Goal: Entertainment & Leisure: Browse casually

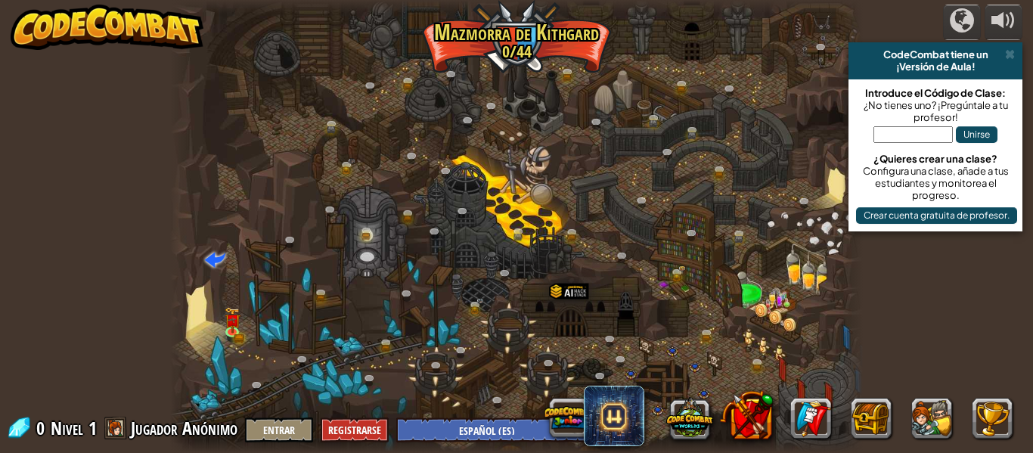
select select "es-ES"
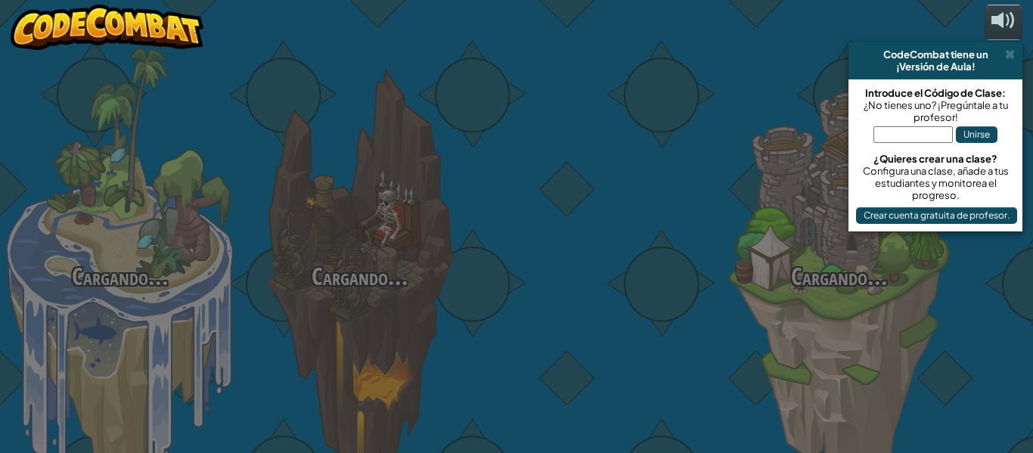
select select "es-ES"
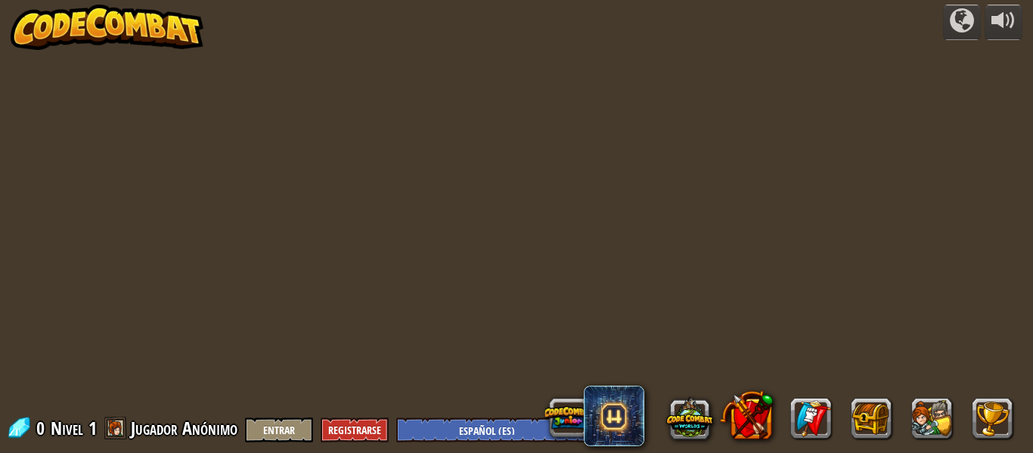
select select "es-ES"
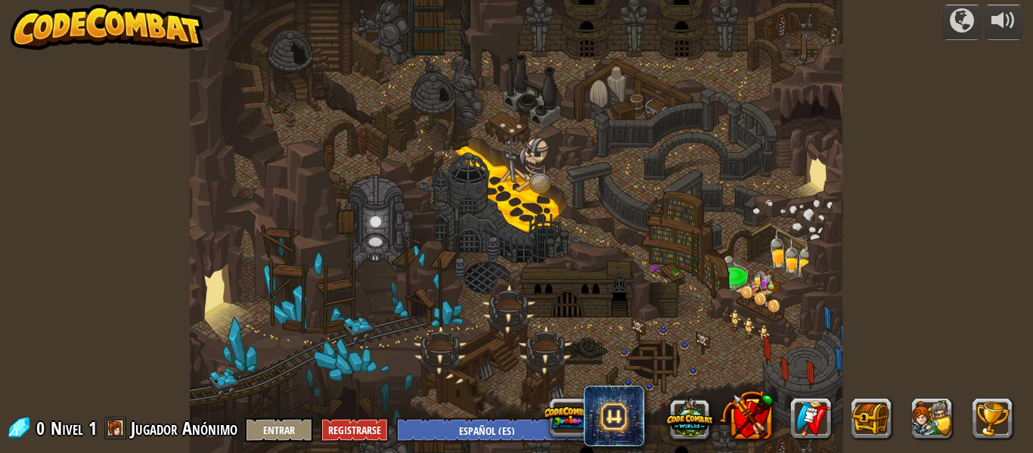
click at [116, 308] on div "powered by 0 Nivel 1 Jugador Anónimo Entrar Registrarse English ([GEOGRAPHIC_DA…" at bounding box center [516, 226] width 1033 height 453
click at [243, 350] on div at bounding box center [516, 226] width 653 height 453
select select "es-ES"
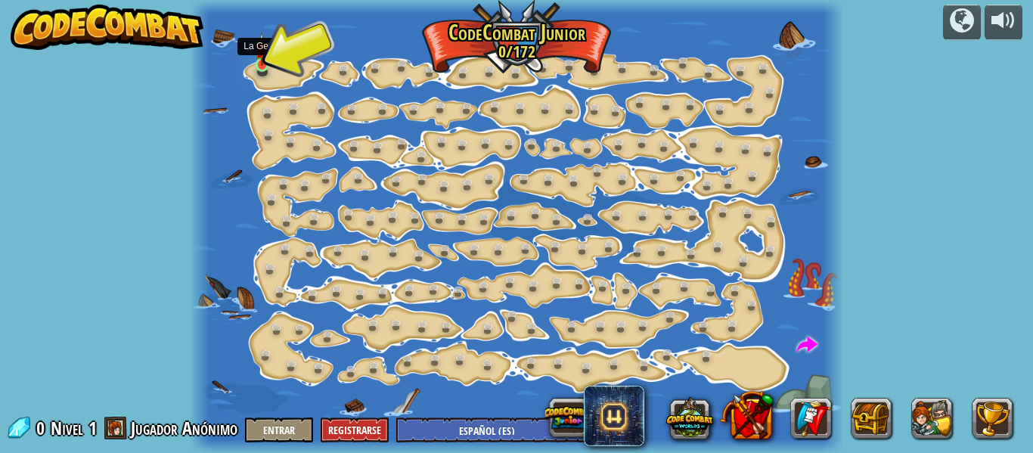
click at [268, 63] on img at bounding box center [262, 49] width 14 height 33
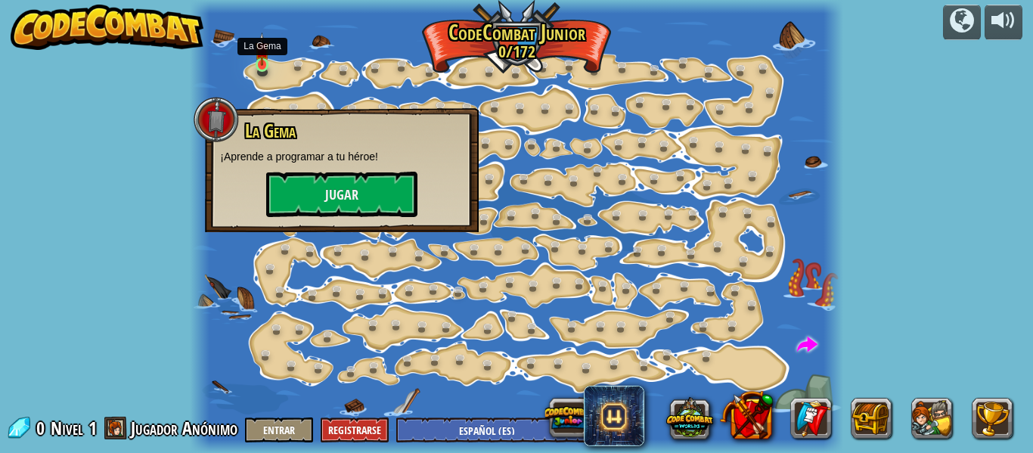
click at [268, 63] on img at bounding box center [262, 49] width 14 height 33
click at [339, 197] on button "Jugar" at bounding box center [341, 194] width 151 height 45
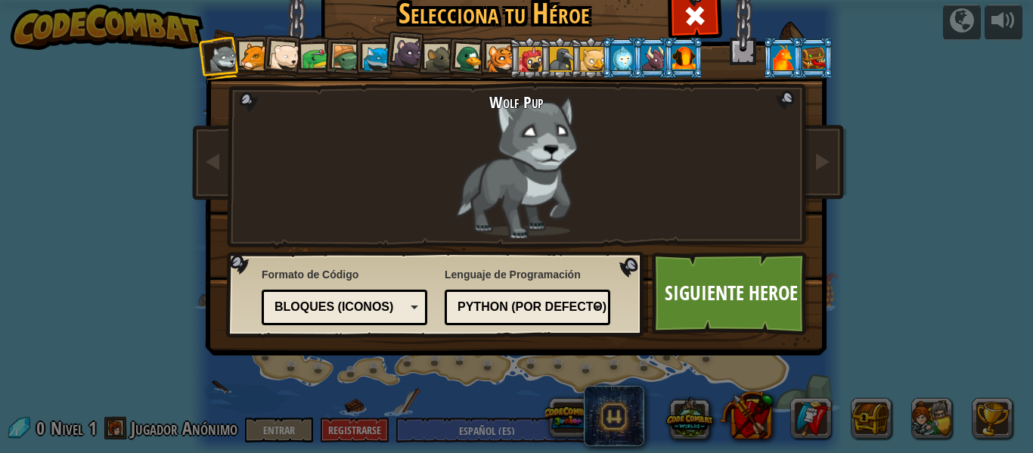
click at [570, 54] on li at bounding box center [590, 58] width 41 height 42
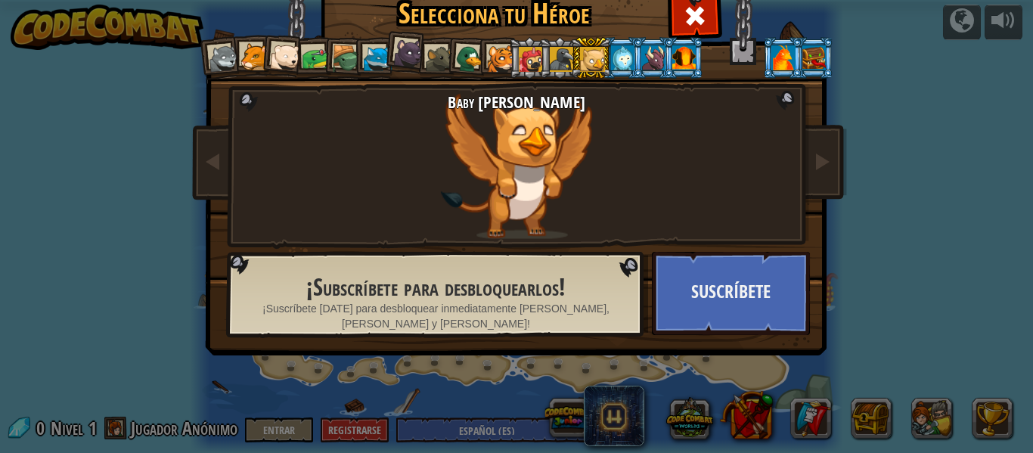
click at [626, 100] on h2 "Baby Griffin" at bounding box center [516, 102] width 397 height 18
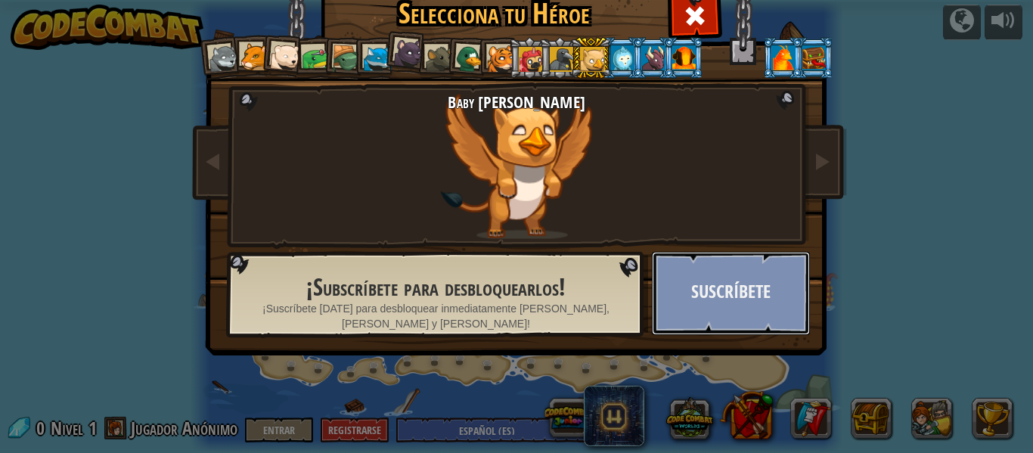
click at [699, 293] on button "Suscríbete" at bounding box center [731, 293] width 158 height 83
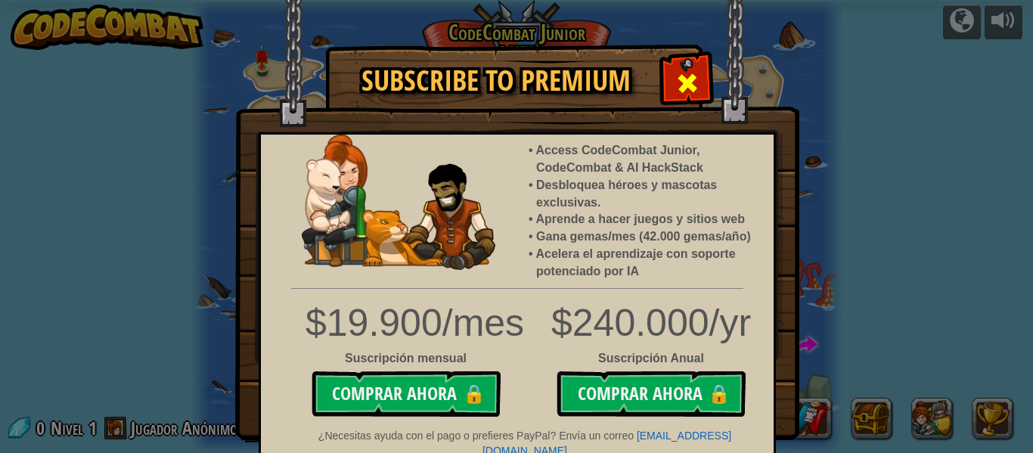
click at [667, 82] on div at bounding box center [687, 81] width 48 height 48
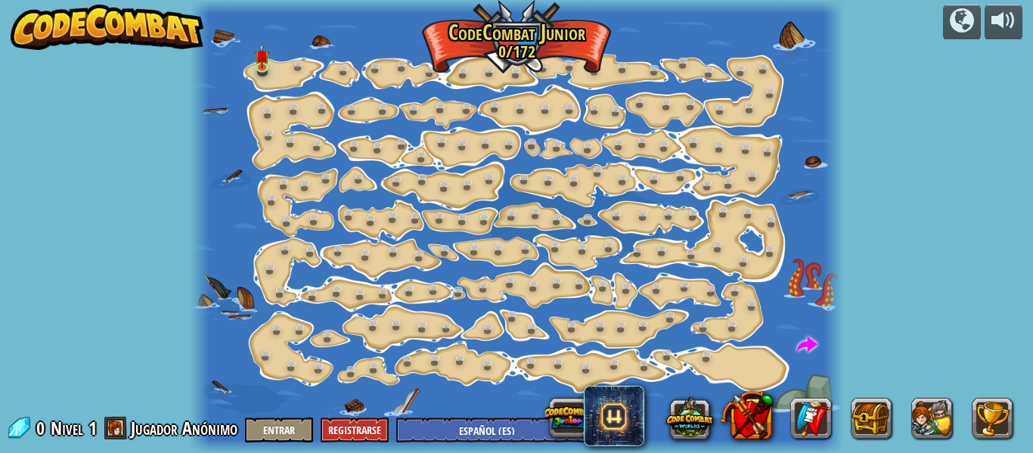
click at [284, 71] on div at bounding box center [516, 226] width 653 height 453
click at [253, 57] on div at bounding box center [516, 226] width 653 height 453
click at [253, 58] on div at bounding box center [516, 226] width 653 height 453
click at [264, 64] on img at bounding box center [262, 49] width 14 height 33
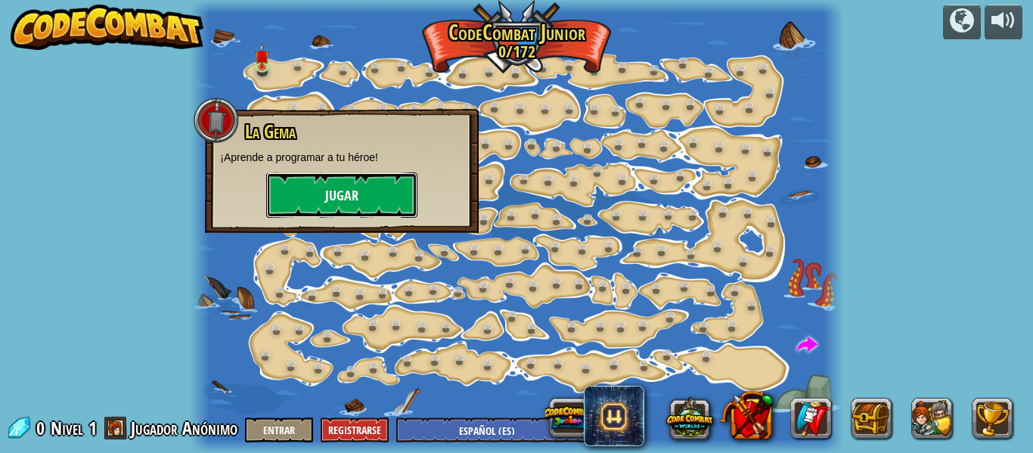
click at [280, 194] on button "Jugar" at bounding box center [341, 194] width 151 height 45
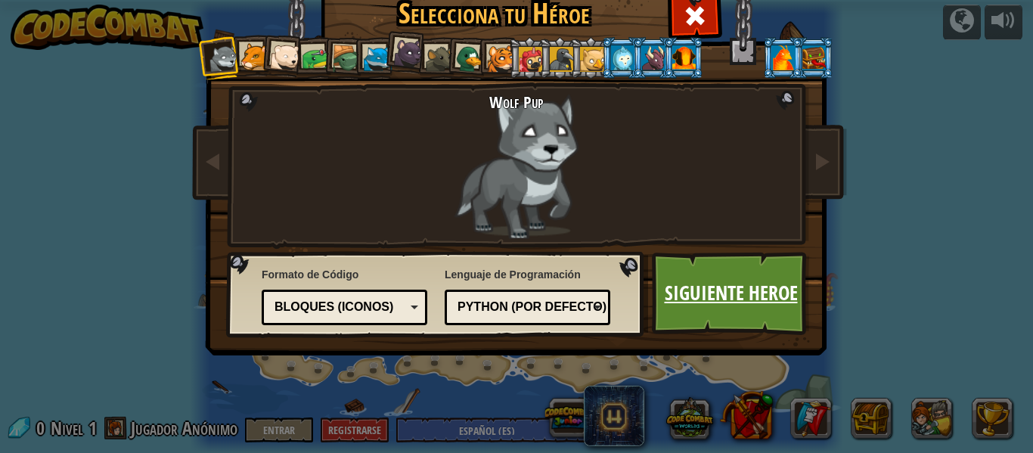
click at [695, 262] on link "Siguiente Heroe" at bounding box center [731, 293] width 158 height 83
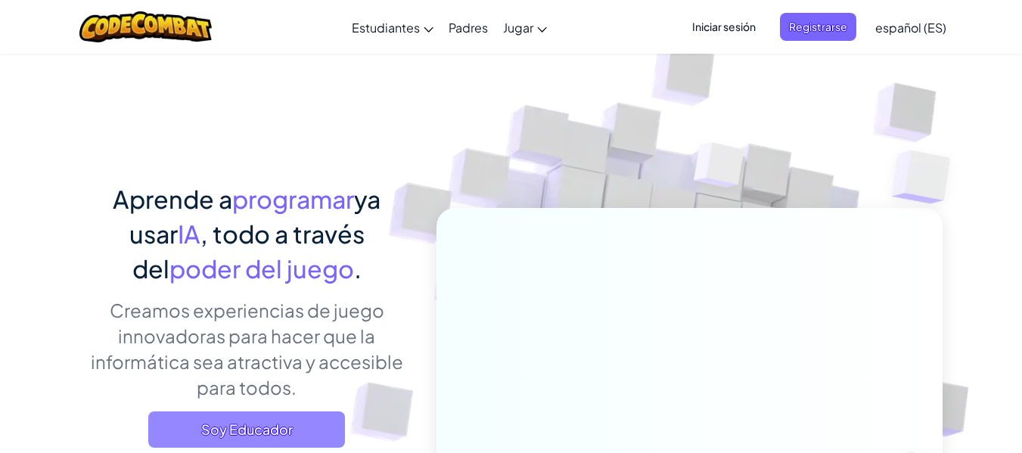
click at [248, 430] on font "Soy Educador" at bounding box center [246, 428] width 91 height 17
